Goal: Navigation & Orientation: Find specific page/section

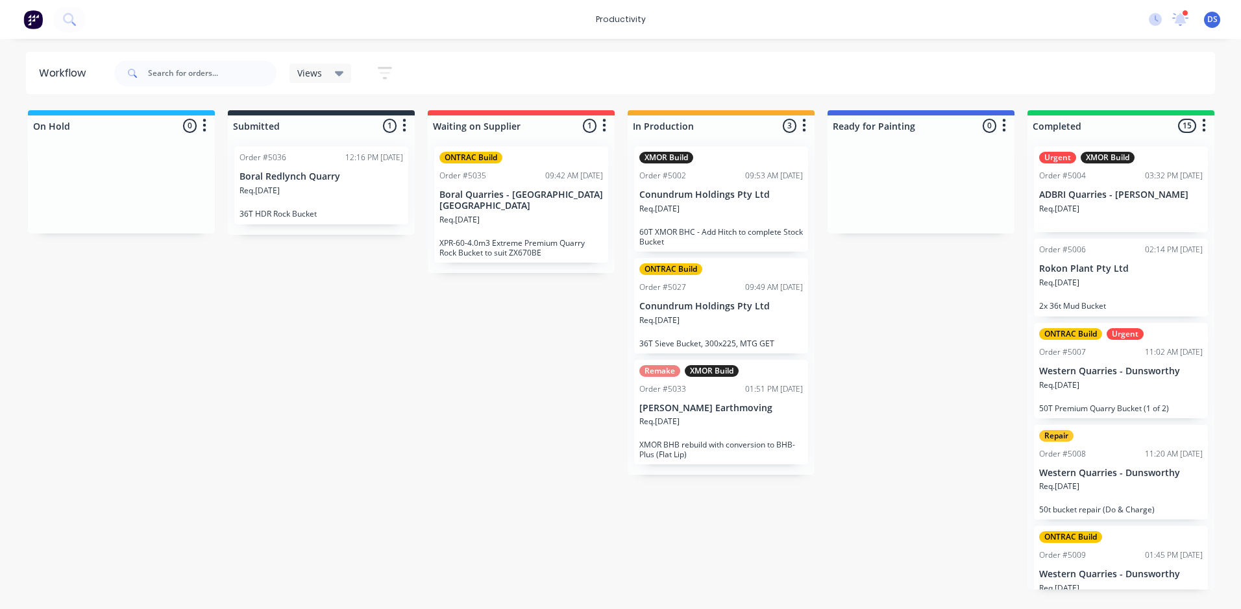
click at [722, 393] on div "Order #5033 01:51 PM [DATE]" at bounding box center [721, 390] width 164 height 12
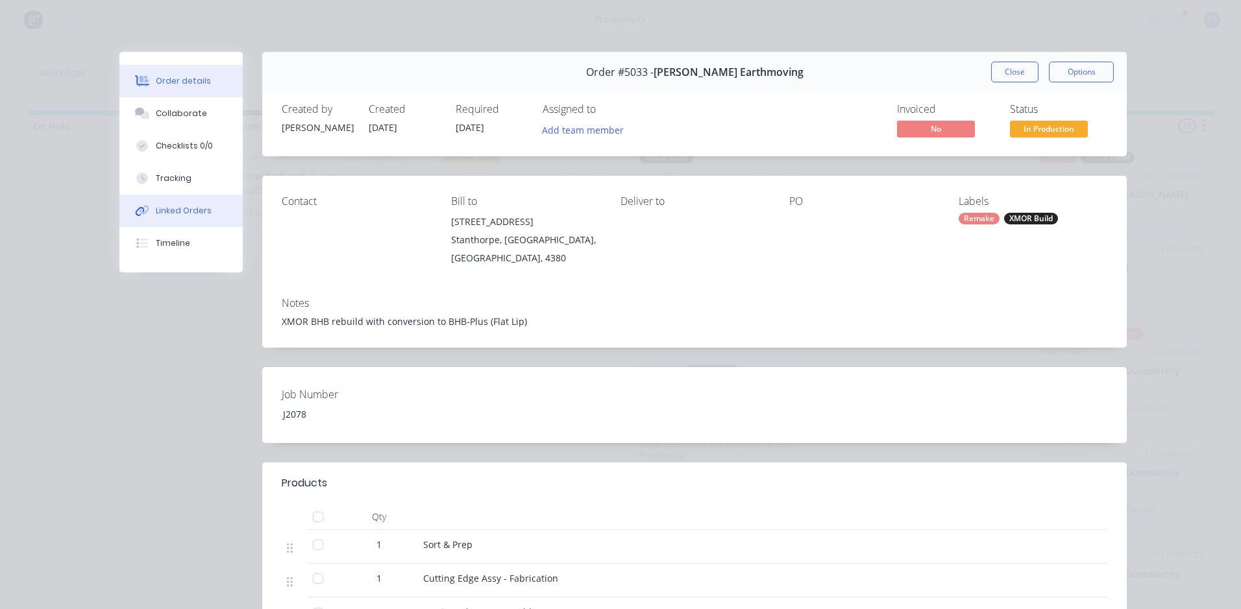
click at [171, 217] on button "Linked Orders" at bounding box center [180, 211] width 123 height 32
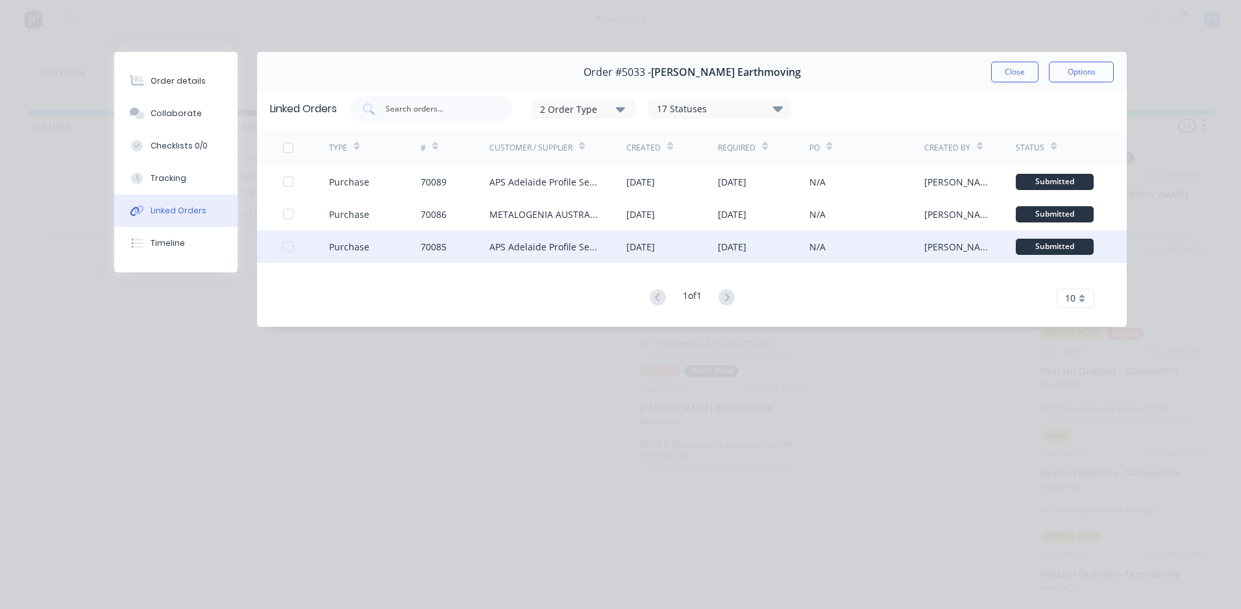
click at [580, 247] on div "APS Adelaide Profile Services" at bounding box center [545, 247] width 112 height 14
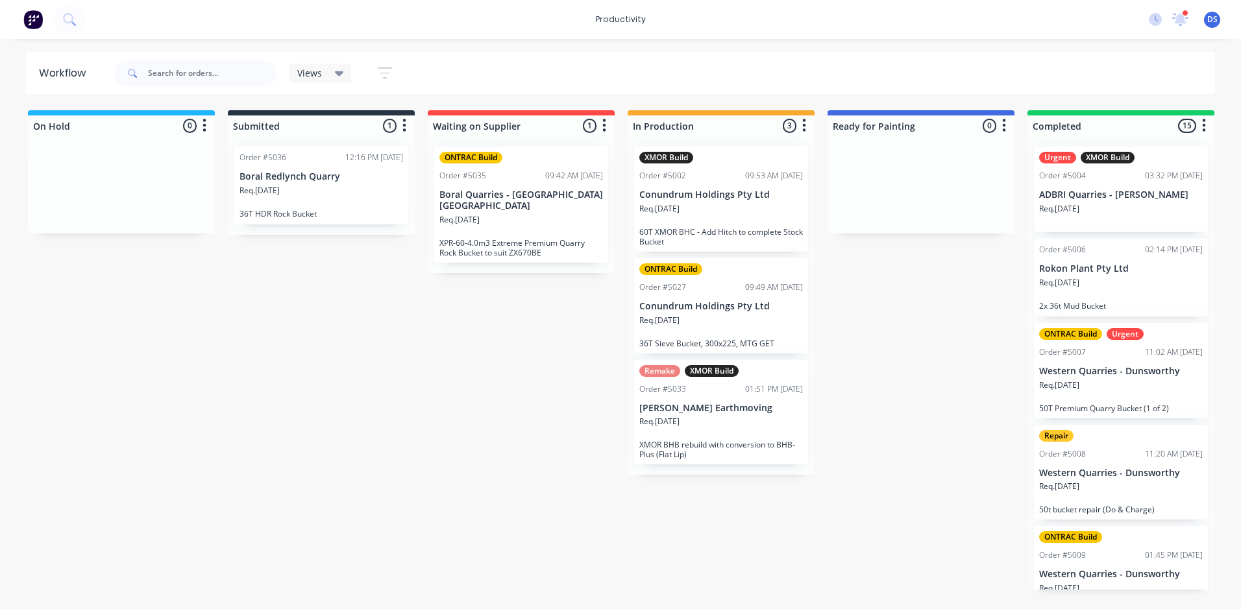
click at [692, 397] on div "Remake XMOR Build Order #5033 01:51 PM [DATE] [PERSON_NAME] Earthmoving Req. [D…" at bounding box center [721, 412] width 174 height 105
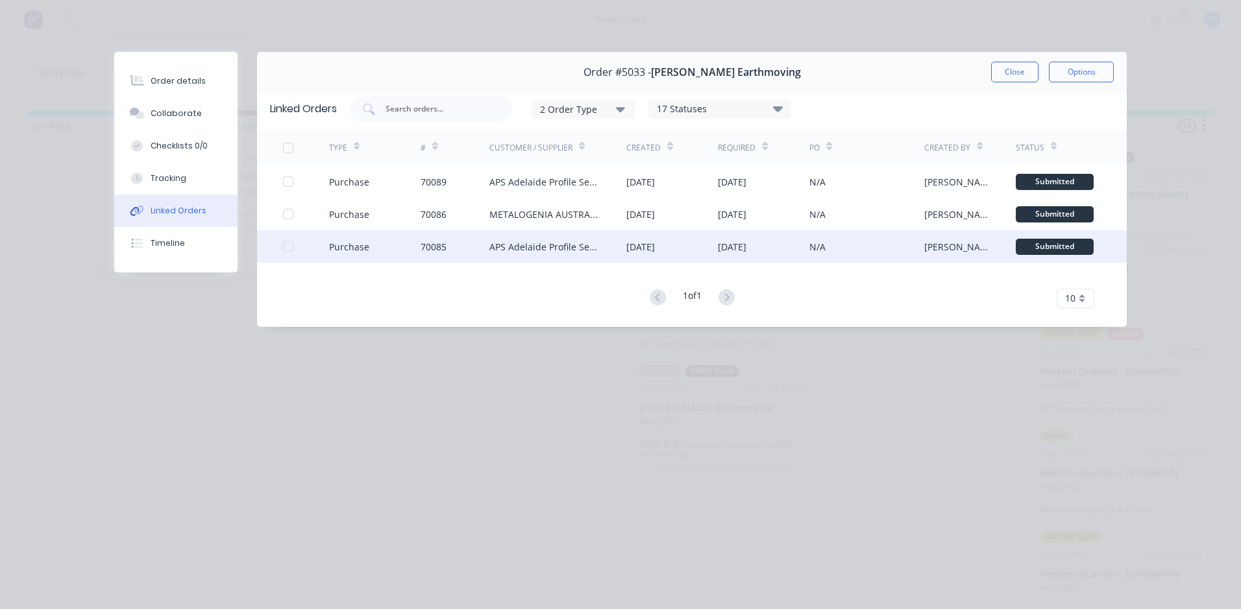
click at [655, 244] on div "[DATE]" at bounding box center [640, 247] width 29 height 14
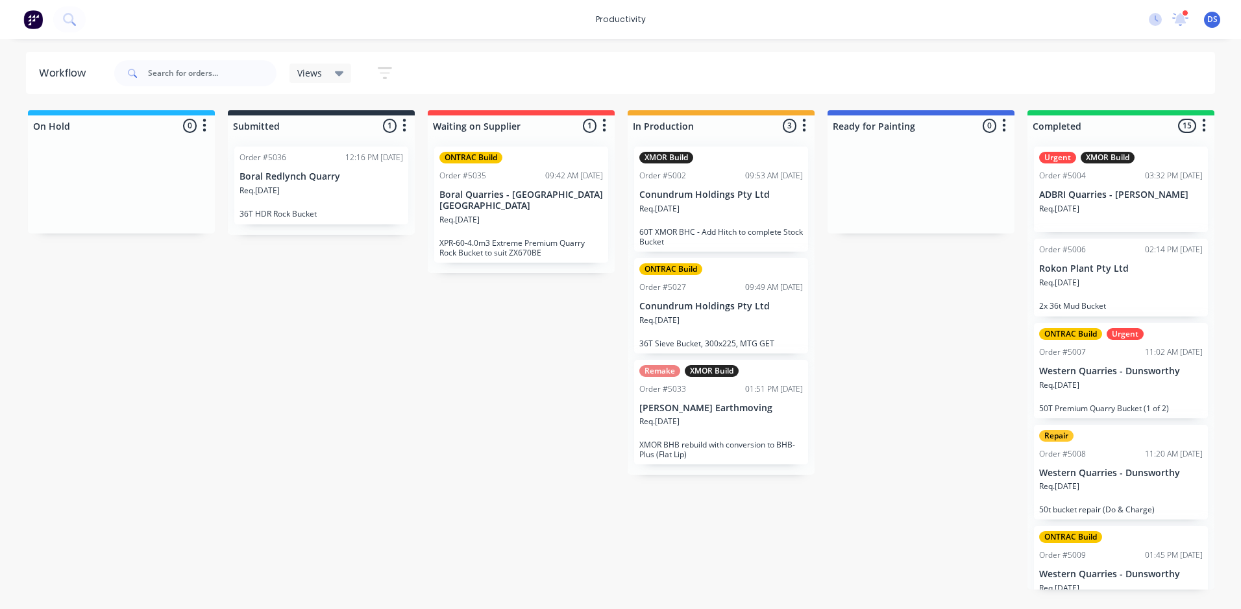
click at [1187, 15] on div at bounding box center [1185, 13] width 6 height 6
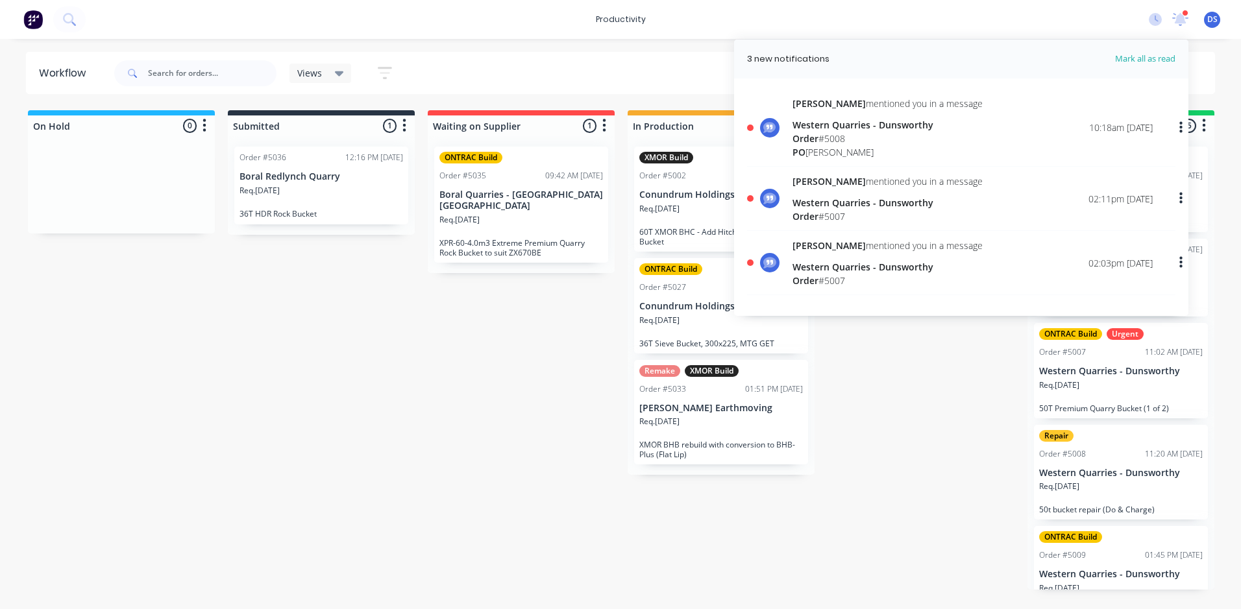
click at [875, 121] on div "Western Quarries - Dunsworthy" at bounding box center [887, 125] width 190 height 14
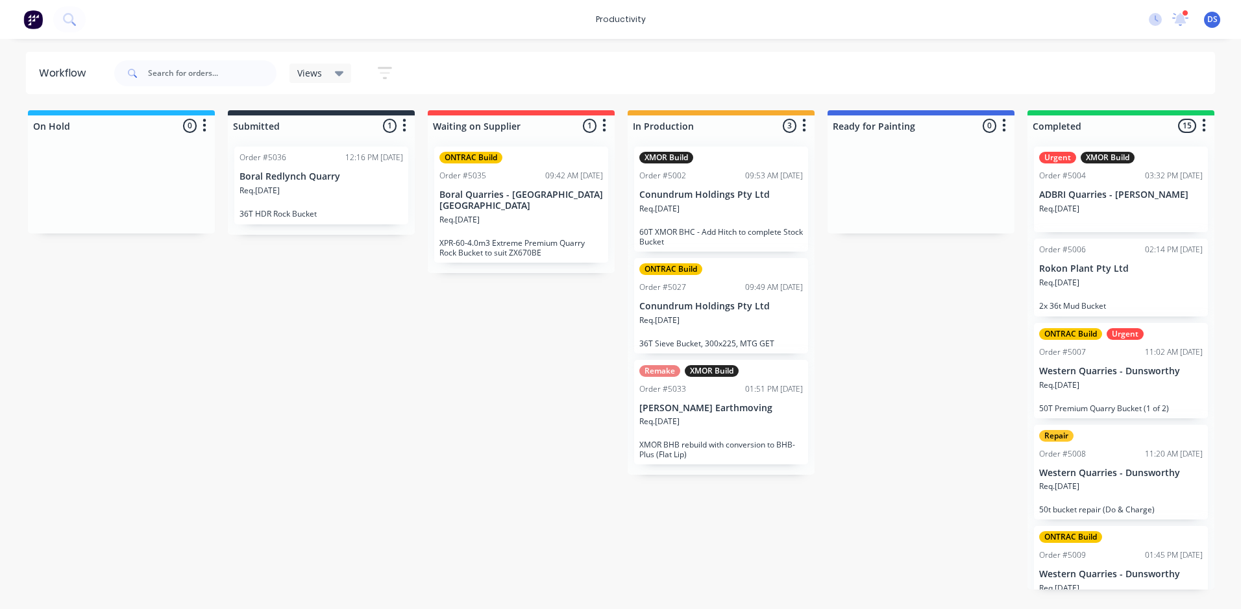
click at [1183, 13] on div at bounding box center [1185, 13] width 6 height 6
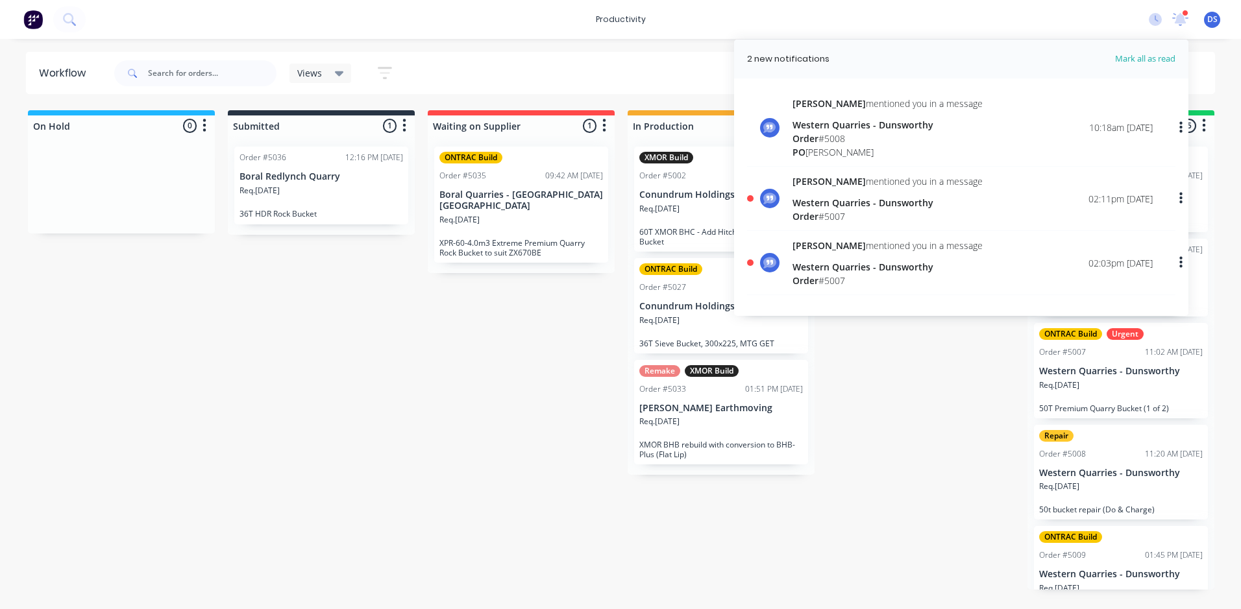
click at [571, 367] on div "On Hold 0 Sort By Created date Required date Order number Customer name Most re…" at bounding box center [790, 350] width 1600 height 480
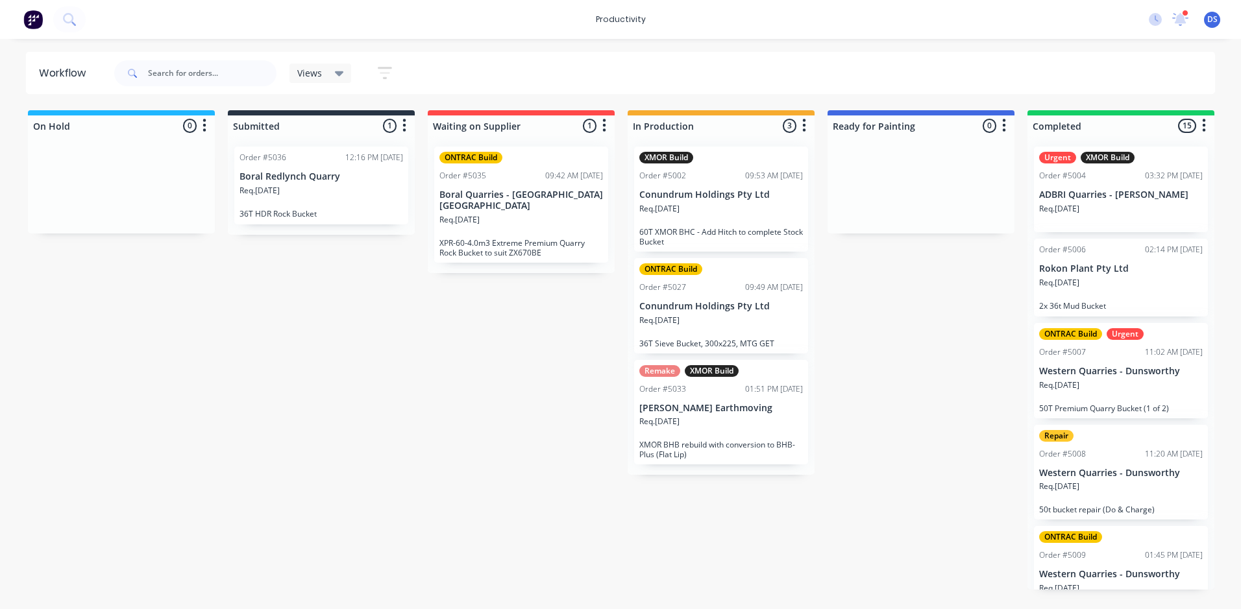
click at [715, 392] on div "Order #5033 01:51 PM [DATE]" at bounding box center [721, 390] width 164 height 12
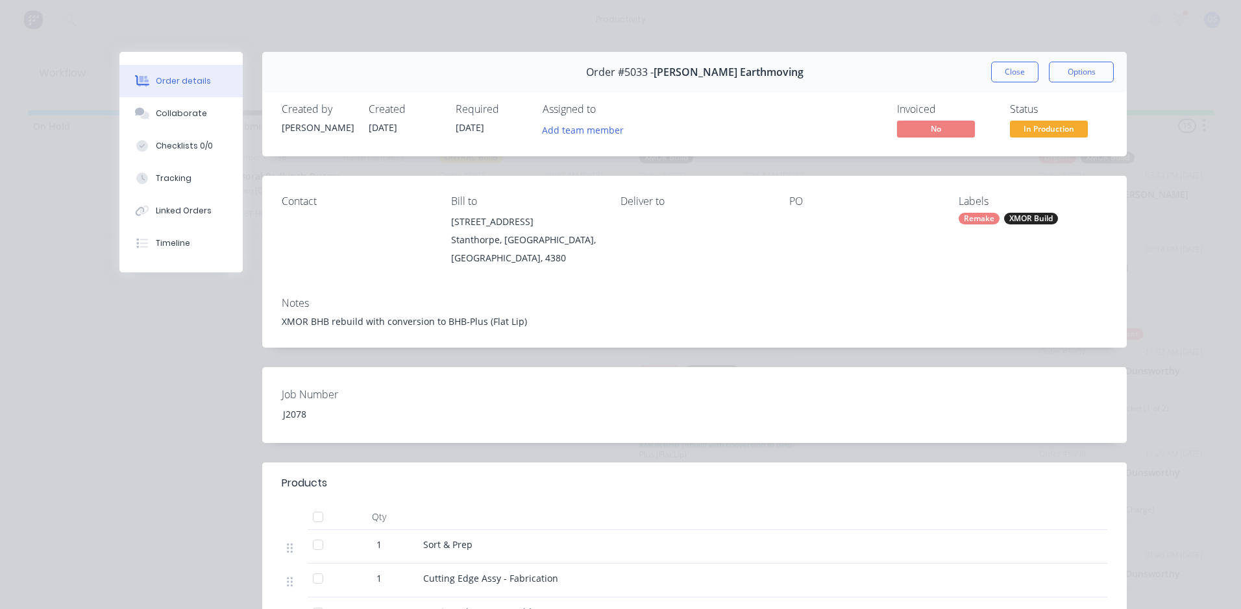
click at [171, 211] on div "Linked Orders" at bounding box center [184, 211] width 56 height 12
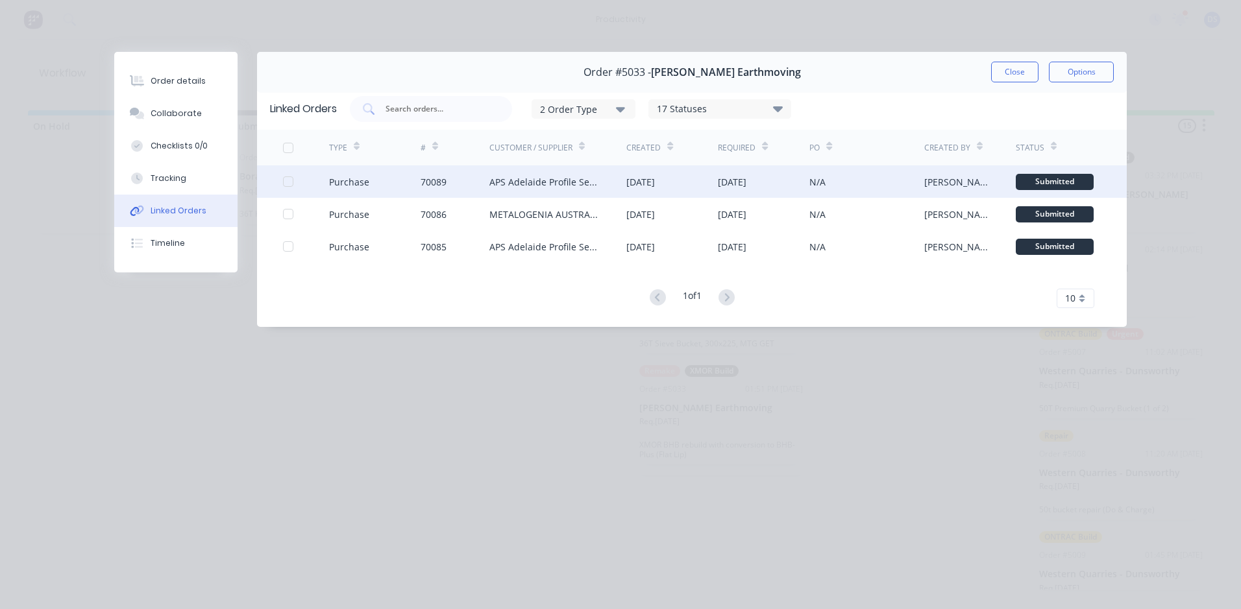
click at [564, 182] on div "APS Adelaide Profile Services" at bounding box center [545, 182] width 112 height 14
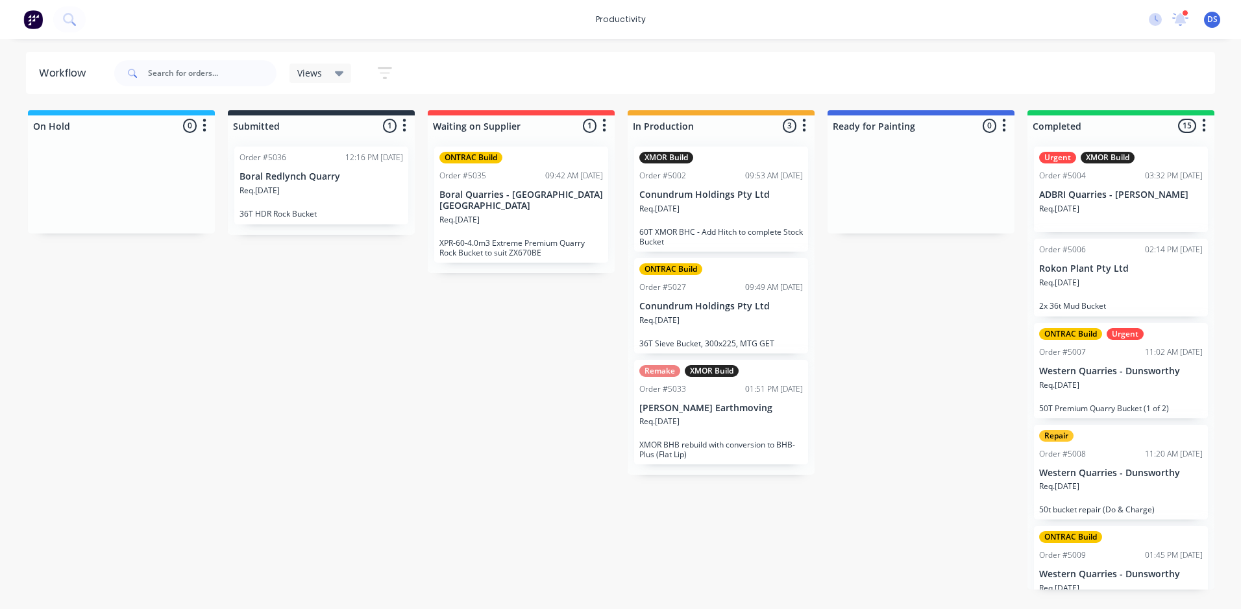
click at [387, 73] on icon "button" at bounding box center [385, 73] width 10 height 2
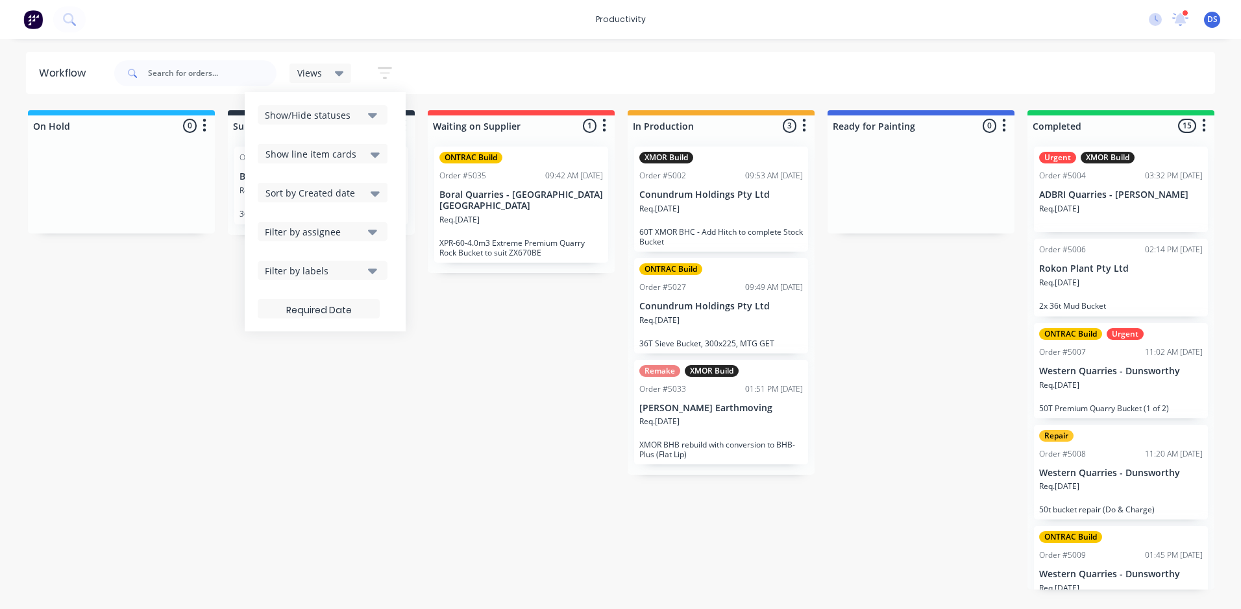
click at [487, 393] on div "On Hold 0 Sort By Created date Required date Order number Customer name Most re…" at bounding box center [790, 350] width 1600 height 480
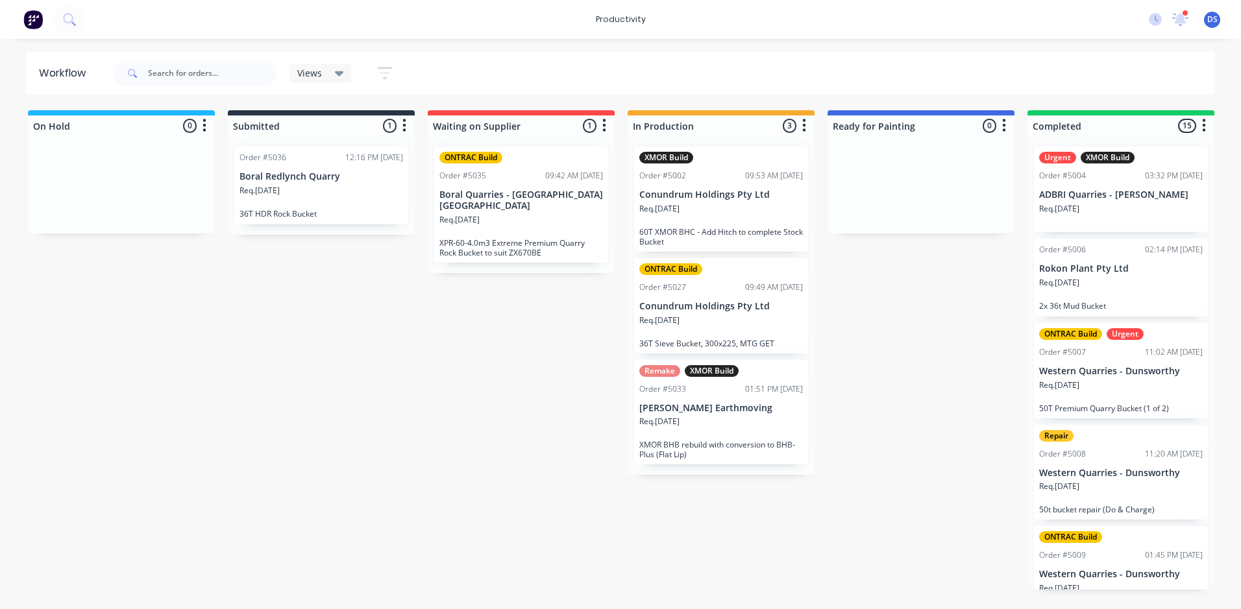
click at [333, 75] on div "Views" at bounding box center [320, 73] width 47 height 12
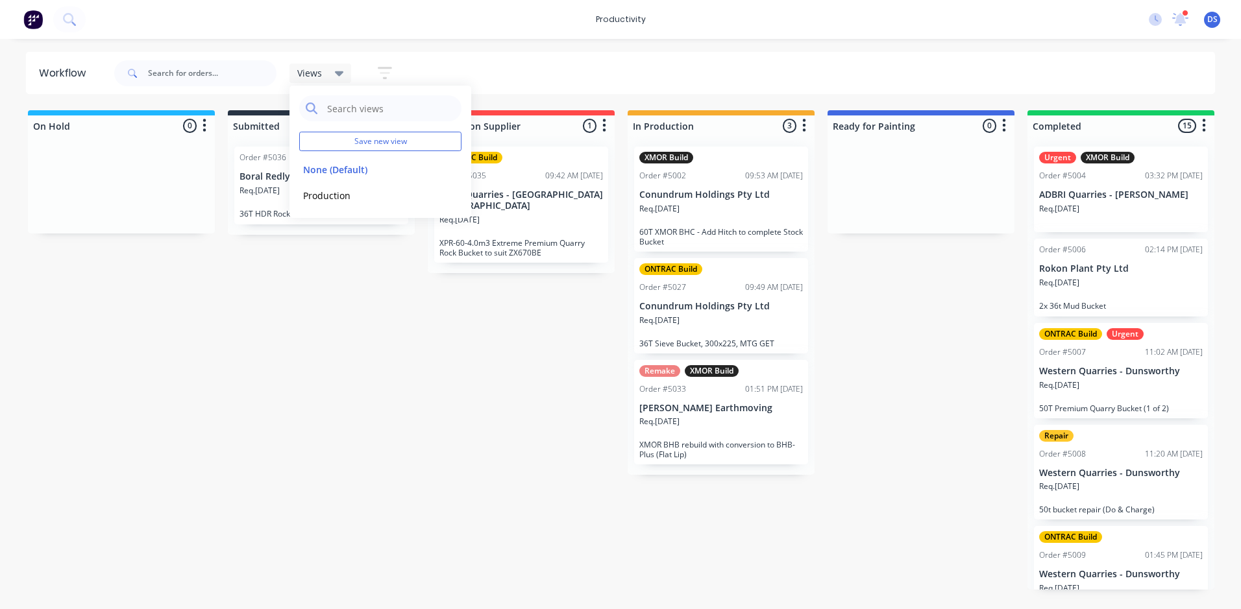
click at [336, 71] on icon at bounding box center [339, 73] width 9 height 14
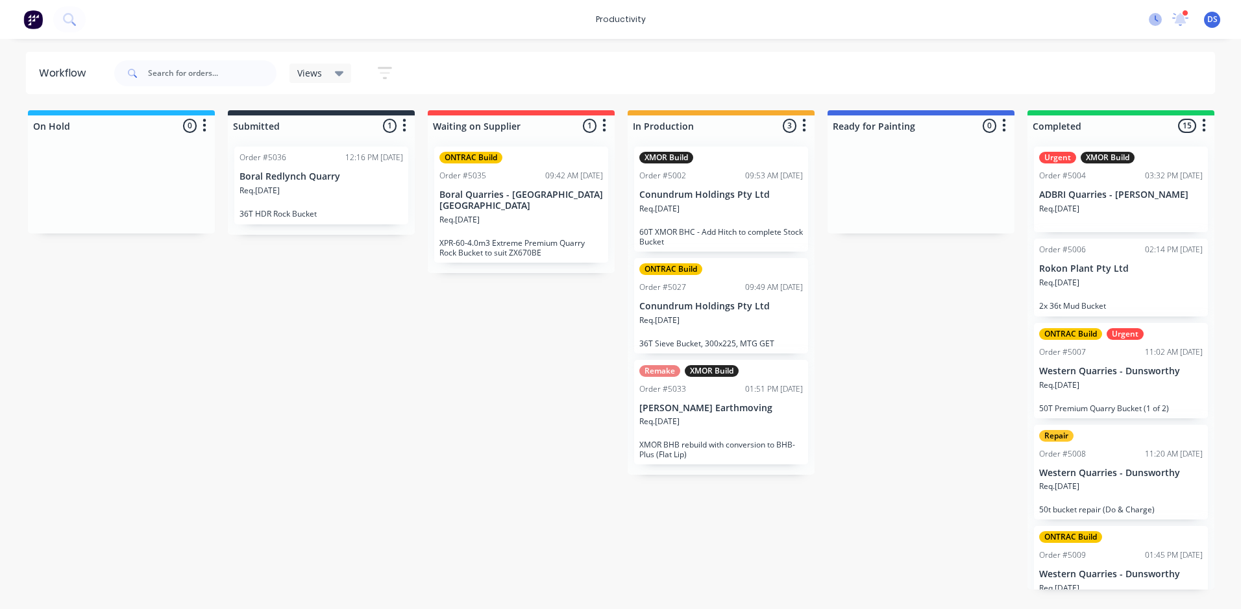
click at [1154, 16] on icon at bounding box center [1155, 19] width 13 height 13
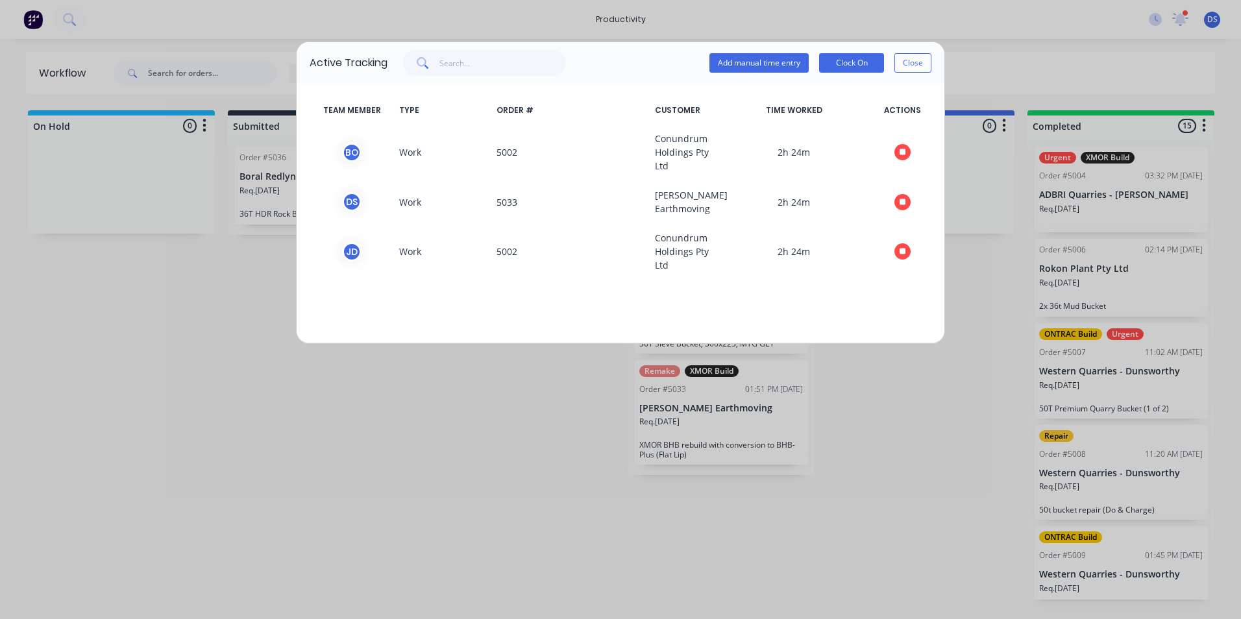
click at [422, 372] on div "Active Tracking Add manual time entry Clock On Close TEAM MEMBER TYPE ORDER # C…" at bounding box center [620, 309] width 1241 height 619
click at [918, 62] on button "Close" at bounding box center [912, 62] width 37 height 19
